Goal: Information Seeking & Learning: Learn about a topic

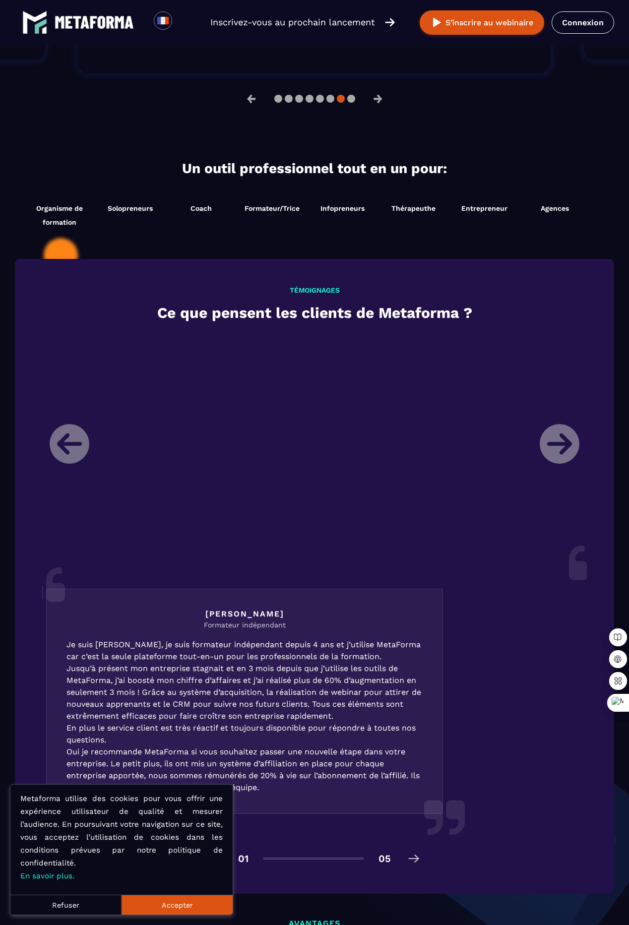
scroll to position [964, 0]
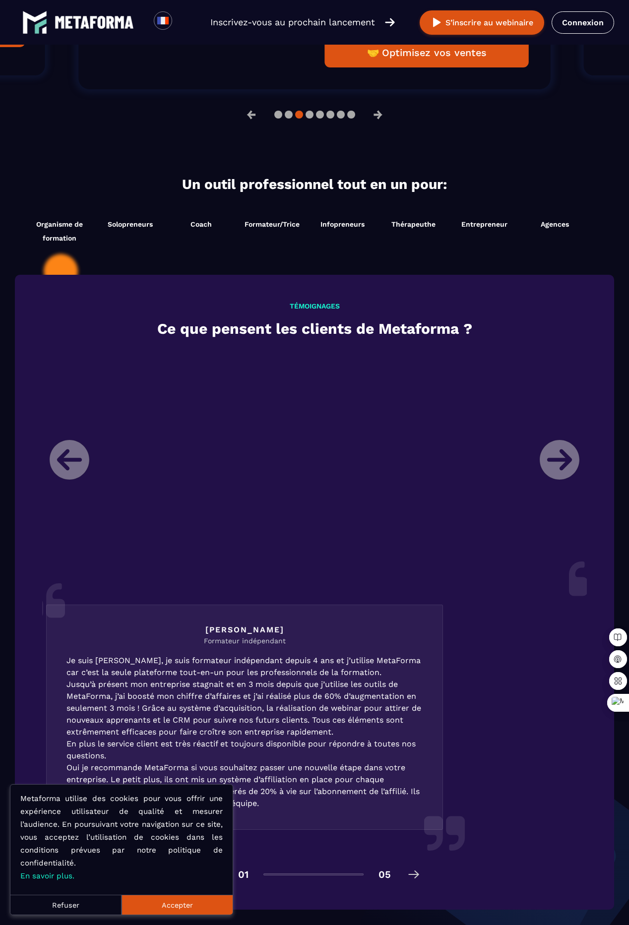
scroll to position [964, 0]
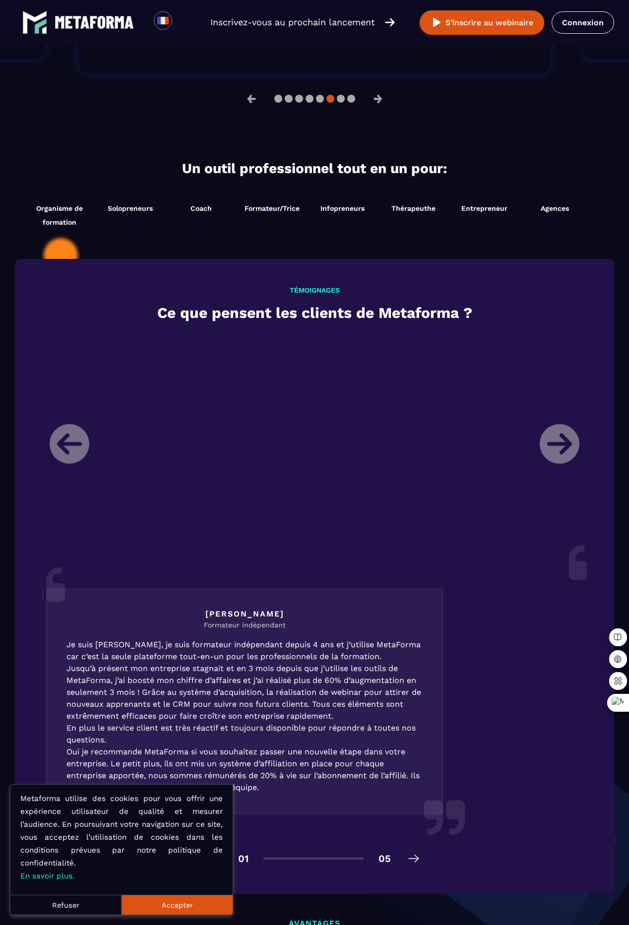
scroll to position [964, 0]
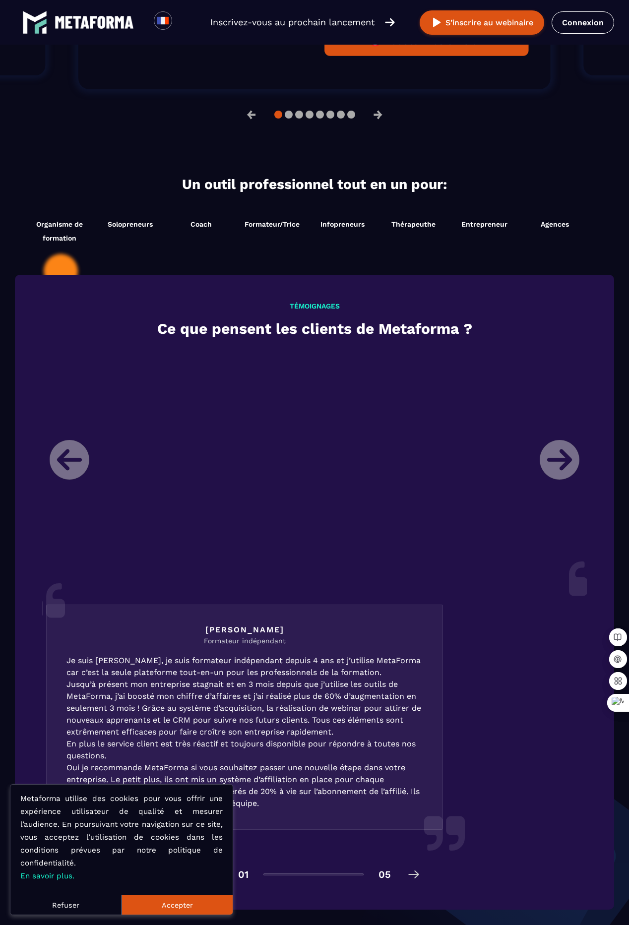
scroll to position [964, 0]
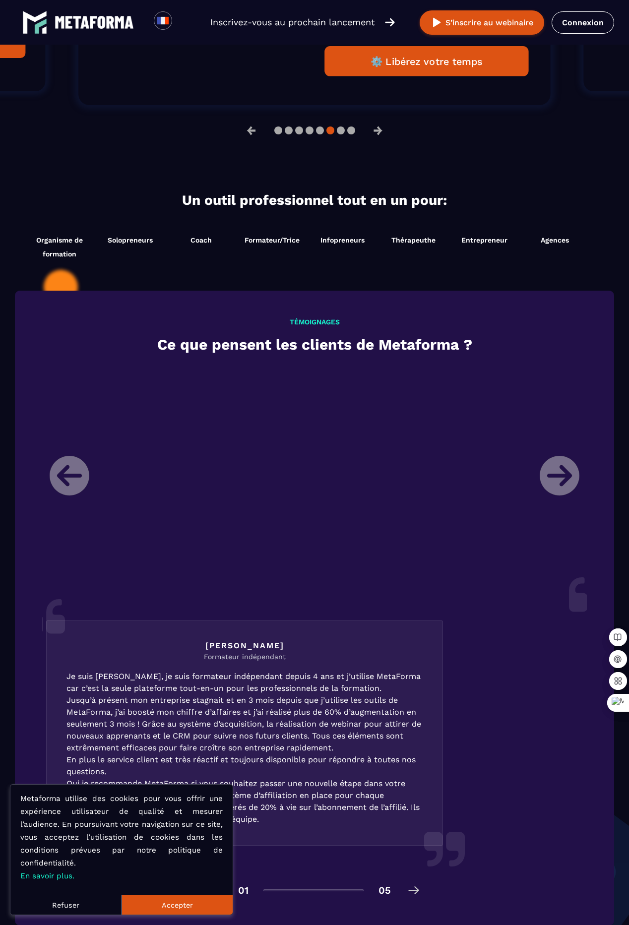
scroll to position [980, 0]
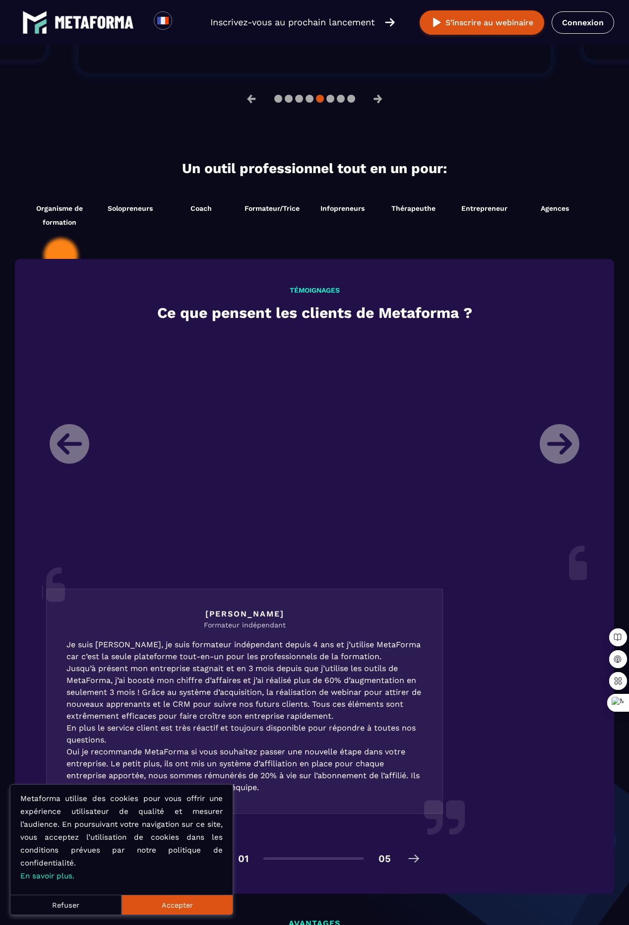
scroll to position [964, 0]
